Goal: Task Accomplishment & Management: Manage account settings

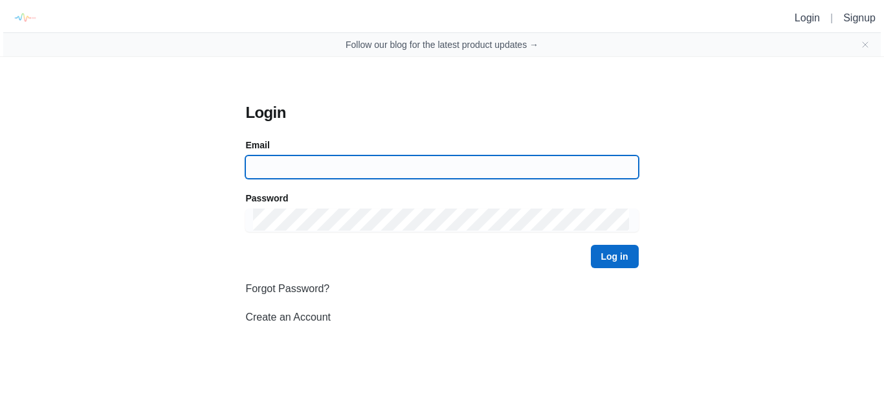
click at [326, 177] on input at bounding box center [441, 166] width 377 height 23
type input "p"
type input "[EMAIL_ADDRESS][DOMAIN_NAME]"
click at [591, 245] on button "Log in" at bounding box center [615, 256] width 48 height 23
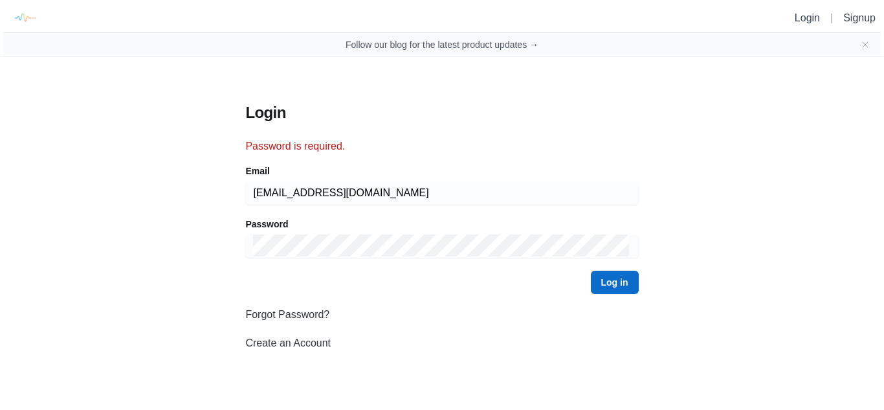
click at [294, 311] on link "Forgot Password?" at bounding box center [287, 314] width 84 height 11
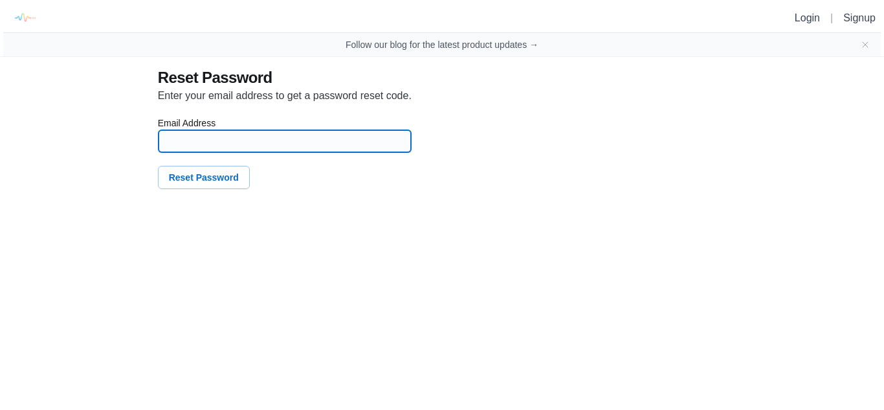
click at [277, 138] on input at bounding box center [284, 141] width 237 height 22
type input "[EMAIL_ADDRESS][DOMAIN_NAME]"
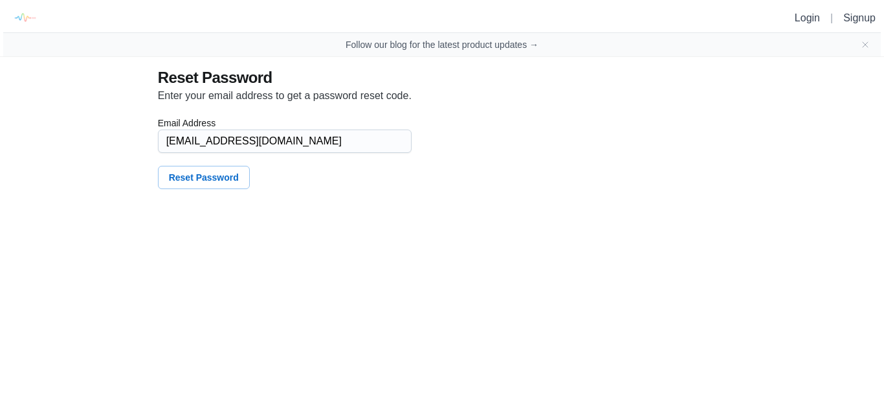
click at [201, 190] on div "Reset Password Enter your email address to get a password reset code. Email Add…" at bounding box center [369, 128] width 442 height 142
click at [201, 179] on button "Reset Password" at bounding box center [204, 177] width 92 height 23
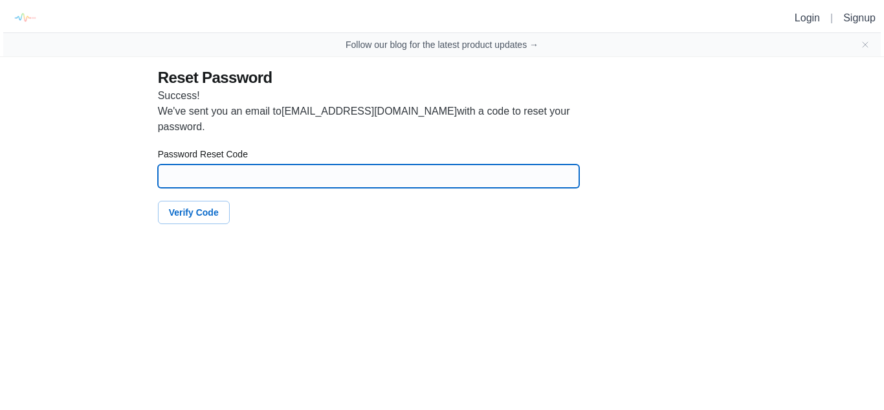
click at [243, 176] on input at bounding box center [369, 175] width 406 height 23
paste input "50946"
type input "50946"
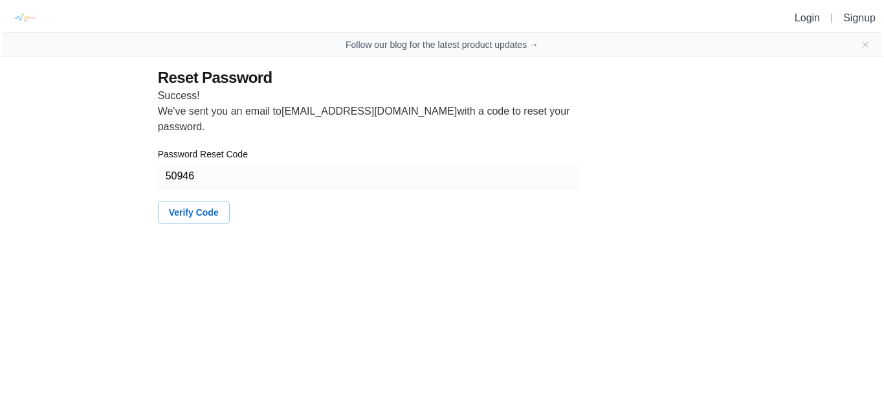
click at [188, 220] on button "Verify Code" at bounding box center [194, 212] width 72 height 23
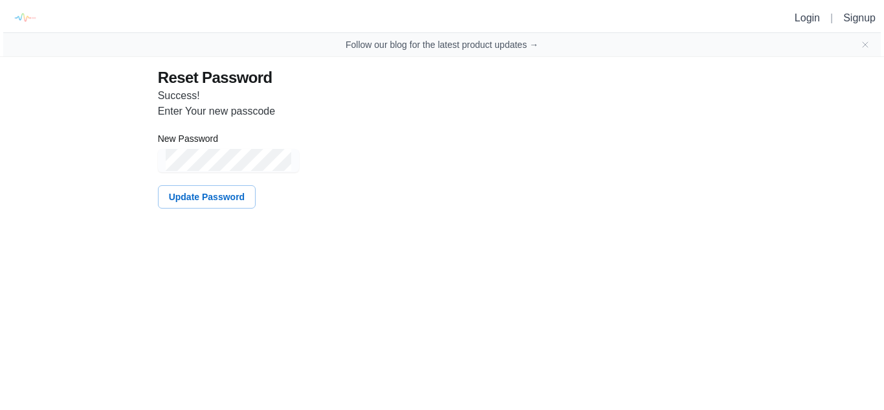
click at [209, 199] on button "Update Password" at bounding box center [207, 196] width 98 height 23
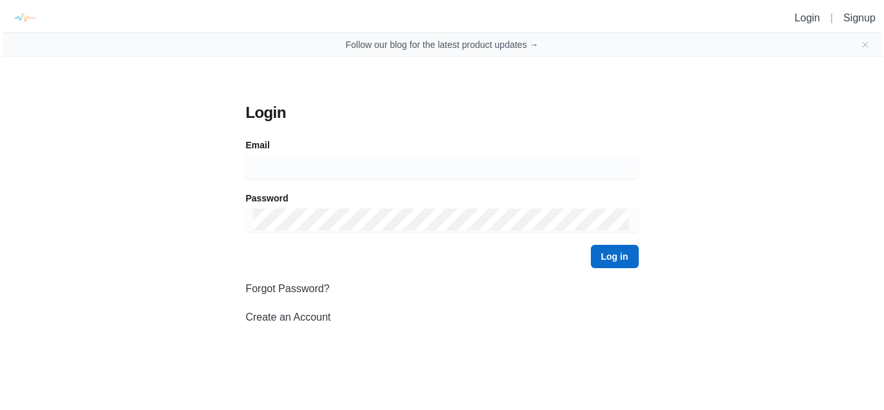
click at [339, 178] on div at bounding box center [441, 166] width 393 height 23
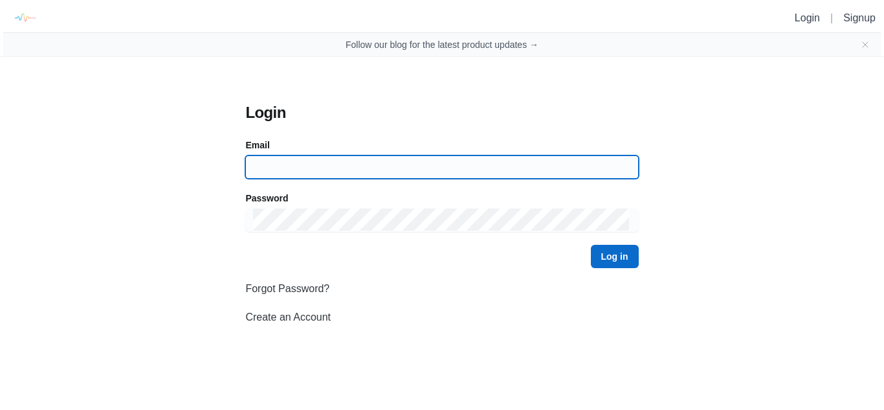
type input "[EMAIL_ADDRESS][DOMAIN_NAME]"
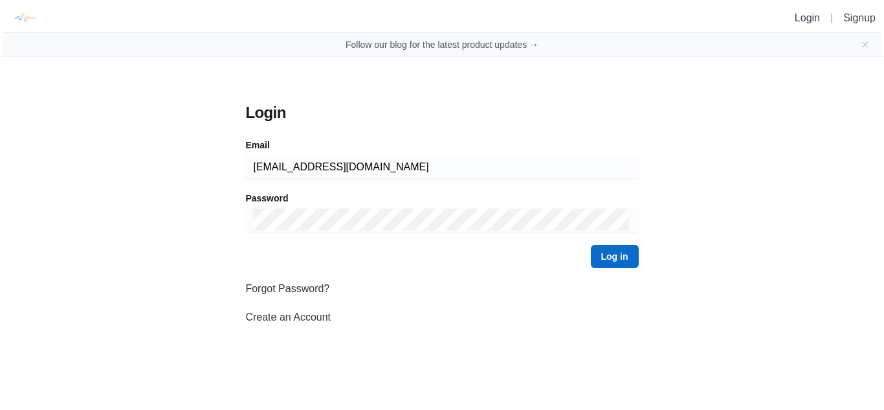
click at [608, 256] on button "Log in" at bounding box center [615, 256] width 48 height 23
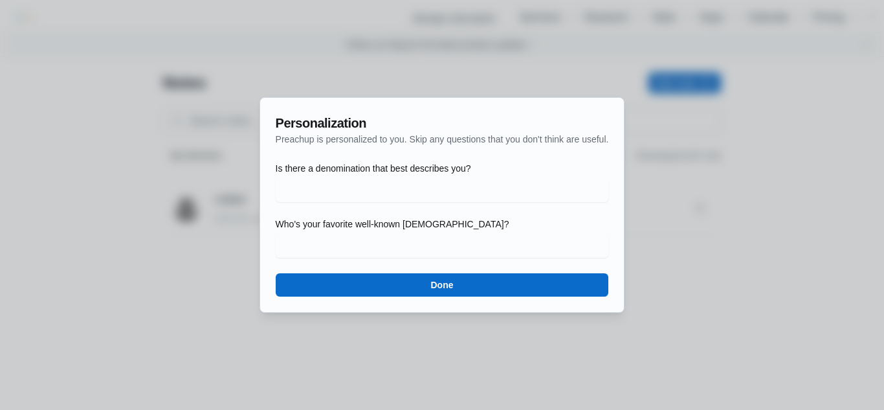
click at [505, 294] on button "Done" at bounding box center [442, 284] width 333 height 23
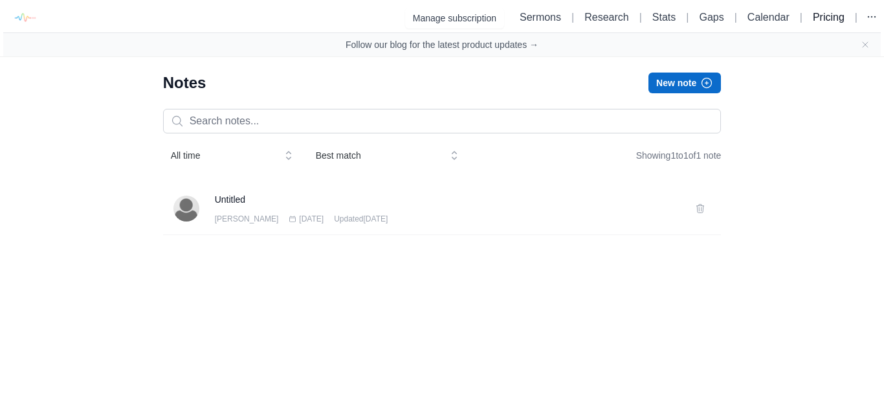
click at [824, 16] on link "Pricing" at bounding box center [829, 17] width 32 height 11
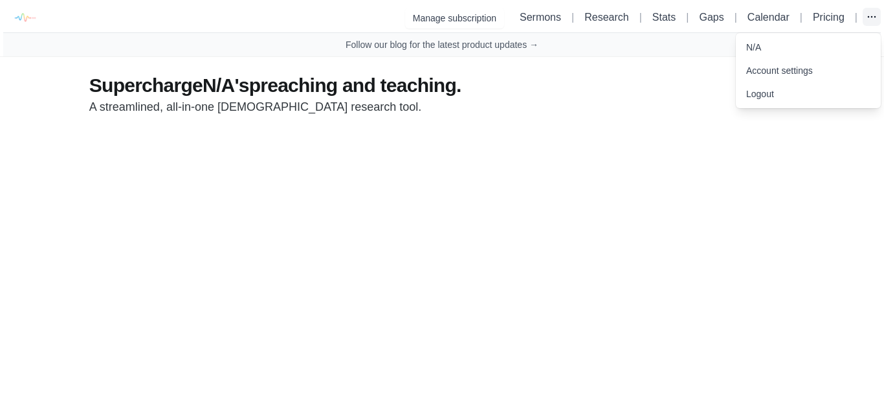
click at [867, 17] on icon "button" at bounding box center [871, 16] width 13 height 13
click at [790, 76] on link "Account settings" at bounding box center [808, 70] width 145 height 23
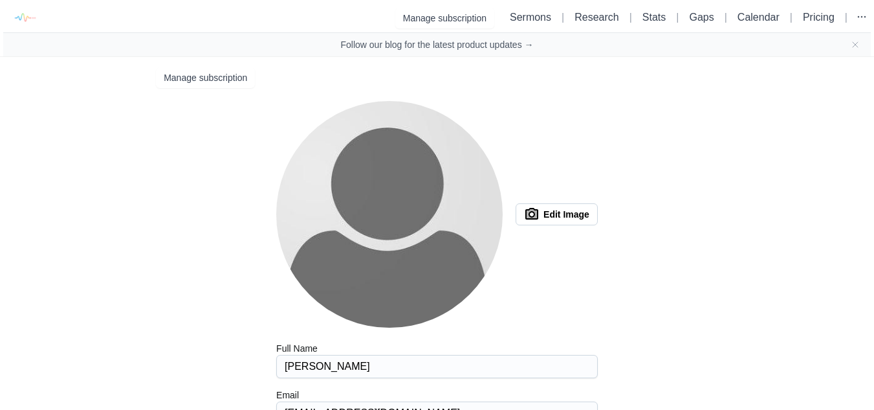
type input "kjv"
click at [469, 6] on div "Manage subscription Sermons | Research | Stats | Gaps | Calendar | Pricing |" at bounding box center [437, 17] width 868 height 29
click at [456, 16] on button "Manage subscription" at bounding box center [444, 18] width 99 height 21
